Goal: Task Accomplishment & Management: Complete application form

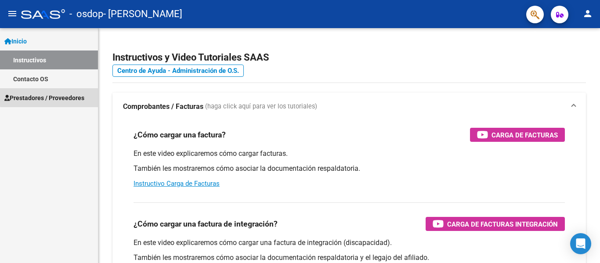
click at [54, 97] on span "Prestadores / Proveedores" at bounding box center [44, 98] width 80 height 10
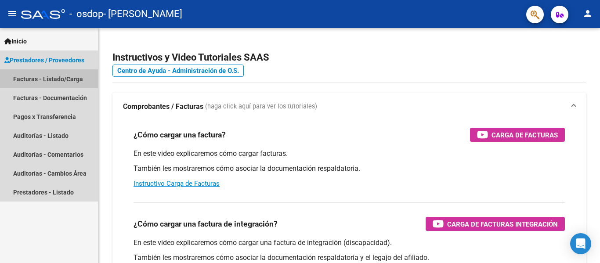
click at [61, 75] on link "Facturas - Listado/Carga" at bounding box center [49, 78] width 98 height 19
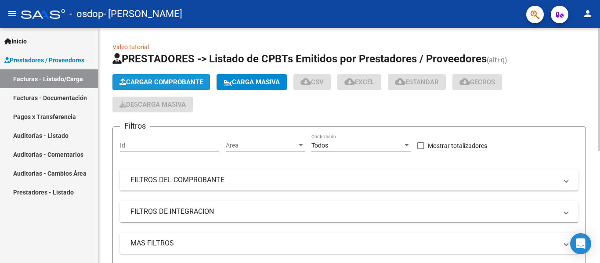
click at [153, 77] on button "Cargar Comprobante" at bounding box center [161, 82] width 98 height 16
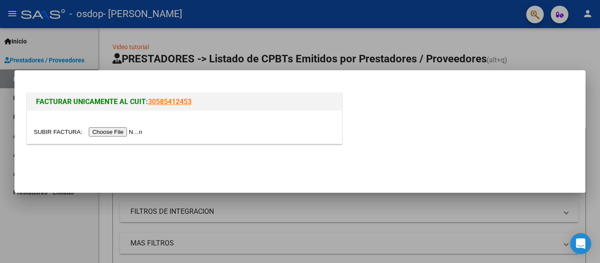
click at [138, 132] on input "file" at bounding box center [89, 131] width 111 height 9
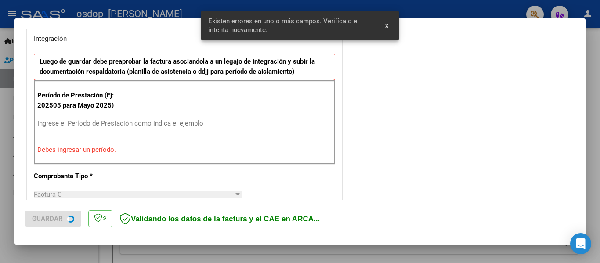
scroll to position [220, 0]
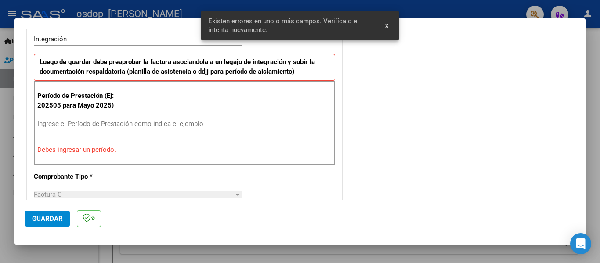
click at [157, 126] on input "Ingrese el Período de Prestación como indica el ejemplo" at bounding box center [138, 124] width 203 height 8
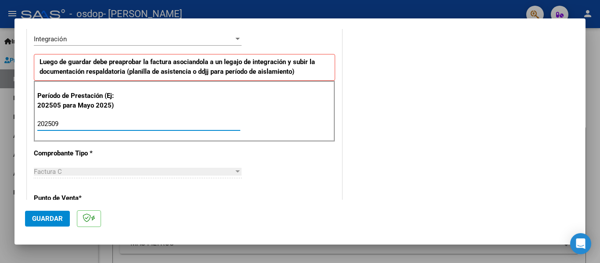
type input "202509"
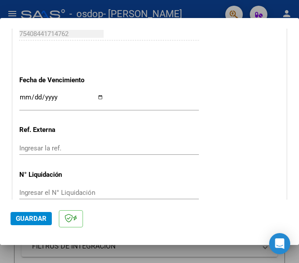
scroll to position [618, 0]
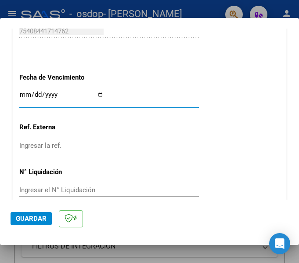
click at [99, 94] on input "Ingresar la fecha" at bounding box center [61, 98] width 84 height 14
type input "[DATE]"
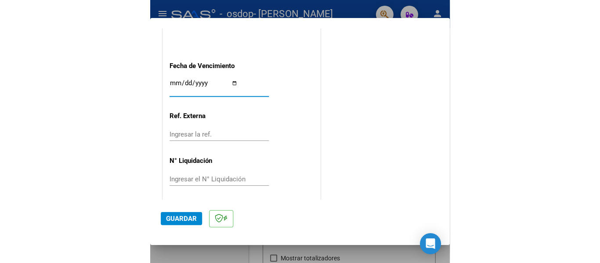
scroll to position [602, 0]
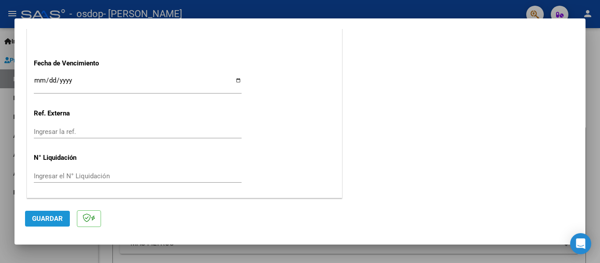
click at [47, 220] on span "Guardar" at bounding box center [47, 219] width 31 height 8
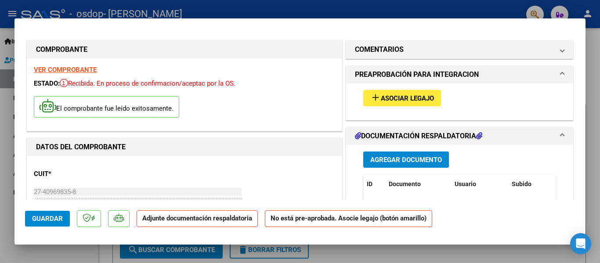
click at [386, 92] on button "add Asociar Legajo" at bounding box center [402, 98] width 78 height 16
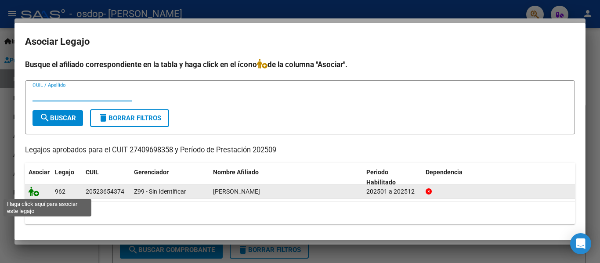
click at [33, 194] on icon at bounding box center [34, 192] width 11 height 10
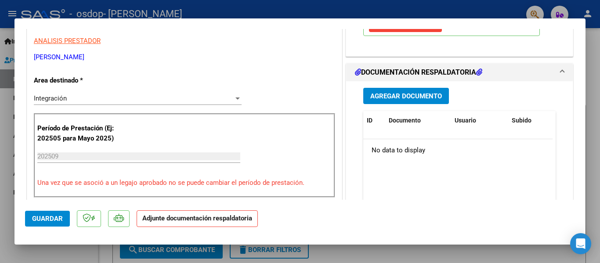
scroll to position [177, 0]
click at [411, 95] on span "Agregar Documento" at bounding box center [406, 96] width 72 height 8
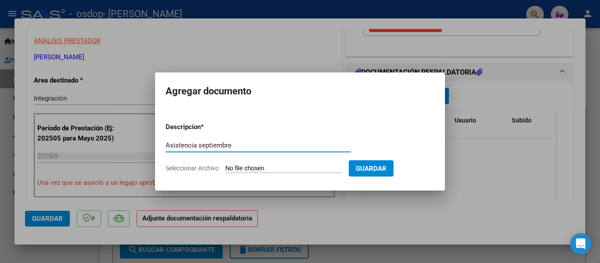
type input "Asistencia septiembre"
click at [273, 169] on input "Seleccionar Archivo" at bounding box center [283, 169] width 116 height 8
type input "C:\fakepath\[PERSON_NAME] va.pdf"
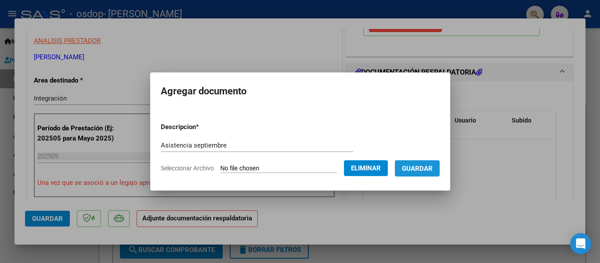
click at [428, 171] on span "Guardar" at bounding box center [417, 169] width 31 height 8
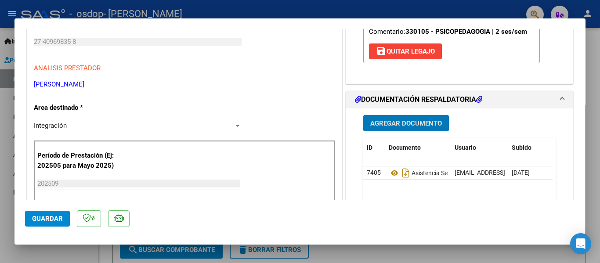
scroll to position [151, 0]
click at [405, 120] on span "Agregar Documento" at bounding box center [406, 123] width 72 height 8
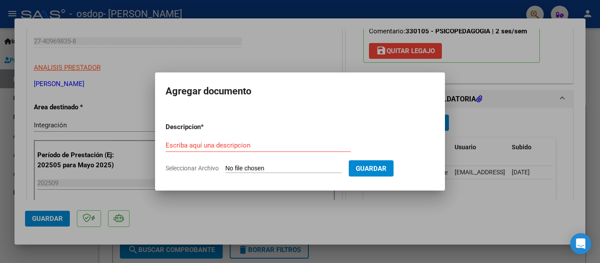
click at [252, 149] on div "Escriba aquí una descripcion" at bounding box center [258, 145] width 185 height 13
click at [248, 144] on input "Escriba aquí una descripcion" at bounding box center [258, 145] width 185 height 8
type input "autorizacion"
click at [256, 167] on input "Seleccionar Archivo" at bounding box center [283, 169] width 116 height 8
type input "C:\fakepath\AUTORIZACION [PERSON_NAME].png"
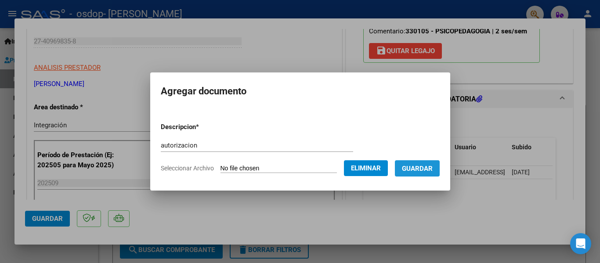
click at [417, 164] on button "Guardar" at bounding box center [417, 168] width 45 height 16
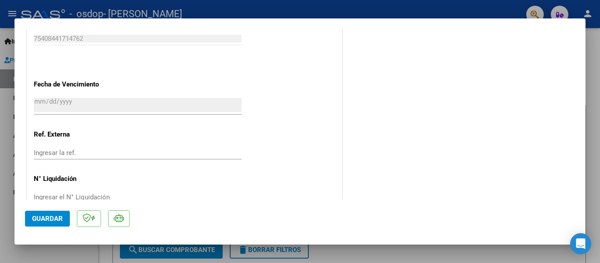
scroll to position [615, 0]
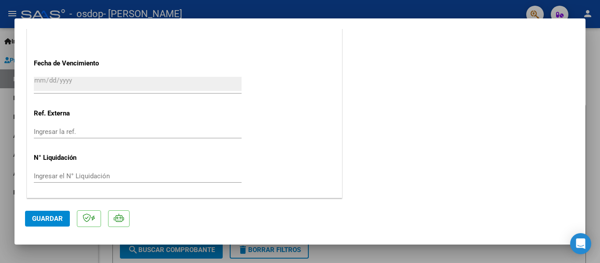
click at [44, 219] on span "Guardar" at bounding box center [47, 219] width 31 height 8
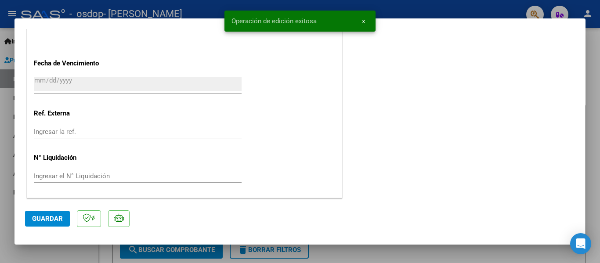
click at [595, 116] on div at bounding box center [300, 131] width 600 height 263
click at [595, 116] on div "Video tutorial PRESTADORES -> Listado de CPBTs Emitidos por Prestadores / Prove…" at bounding box center [349, 237] width 502 height 418
